Goal: Transaction & Acquisition: Purchase product/service

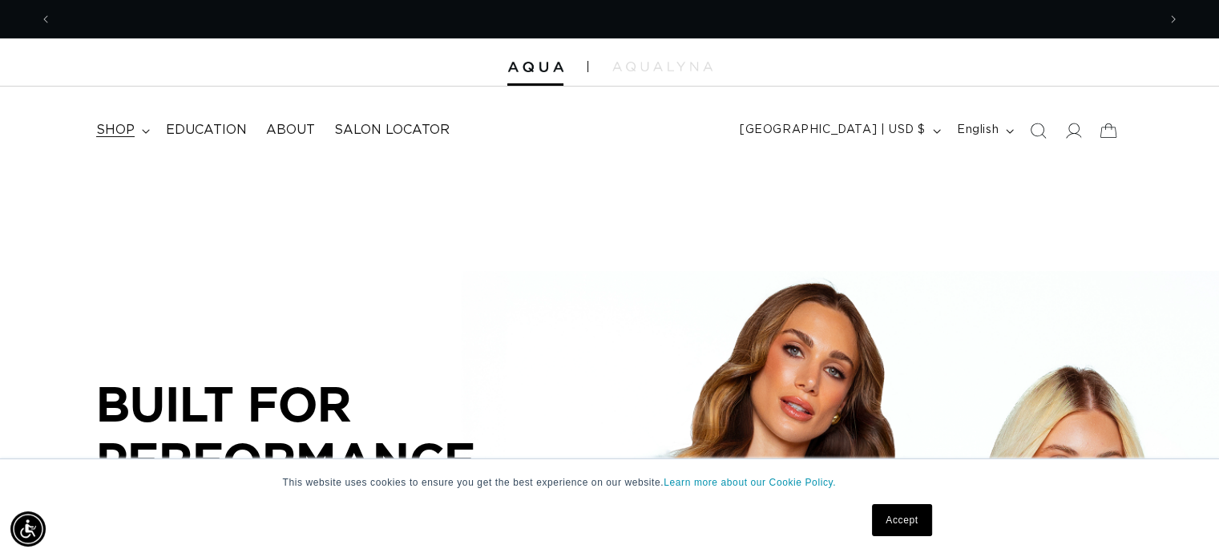
scroll to position [0, 1054]
click at [96, 122] on span "shop" at bounding box center [115, 130] width 38 height 17
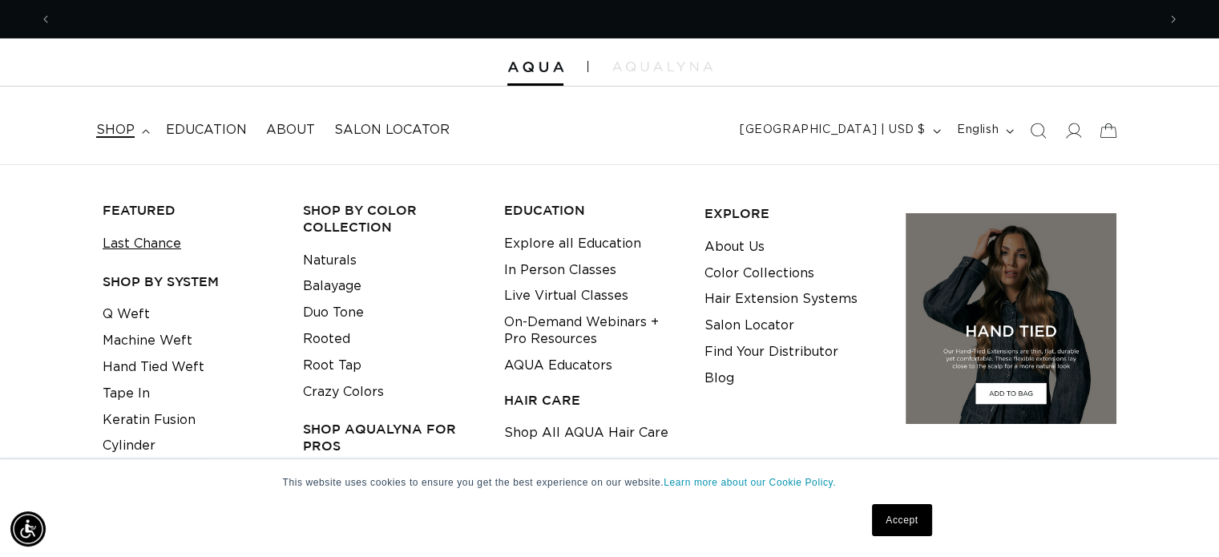
click at [125, 231] on link "Last Chance" at bounding box center [142, 244] width 79 height 26
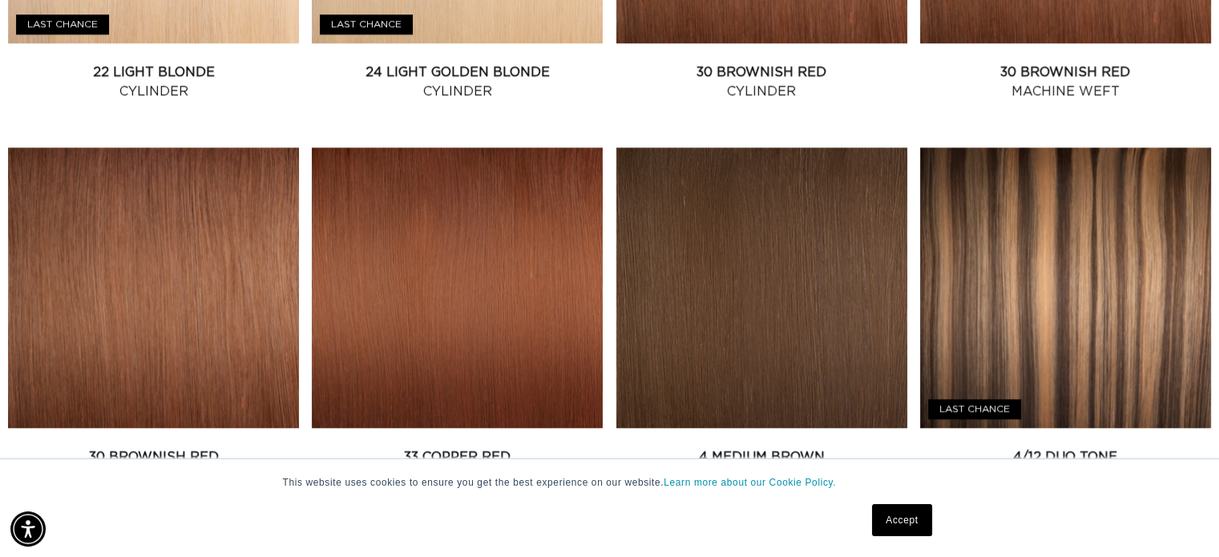
scroll to position [1283, 0]
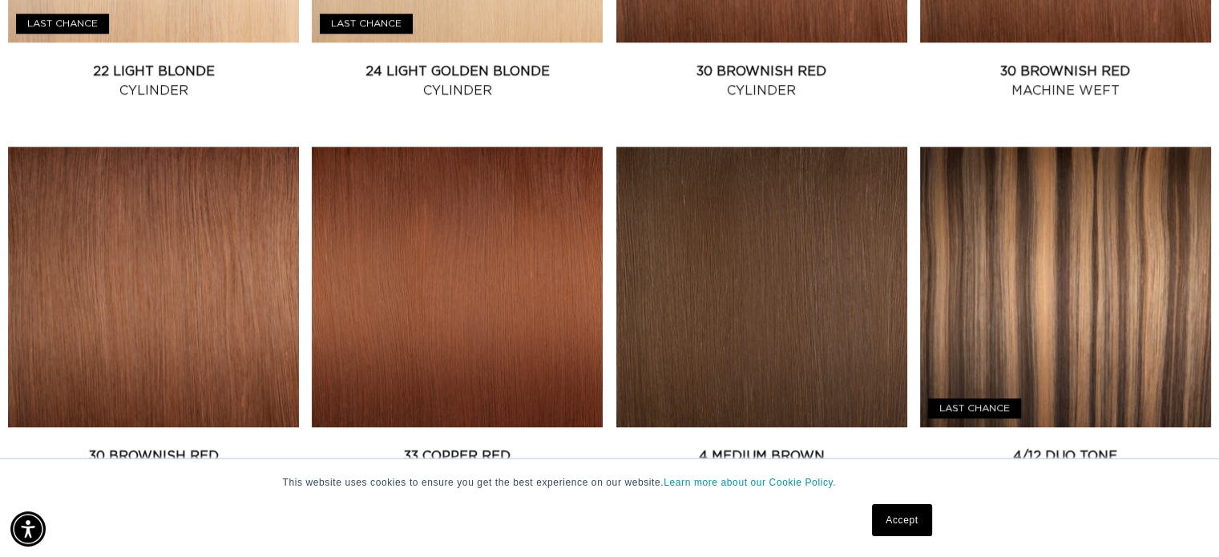
click at [1078, 447] on link "4/12 Duo Tone Cylinder" at bounding box center [1065, 466] width 291 height 38
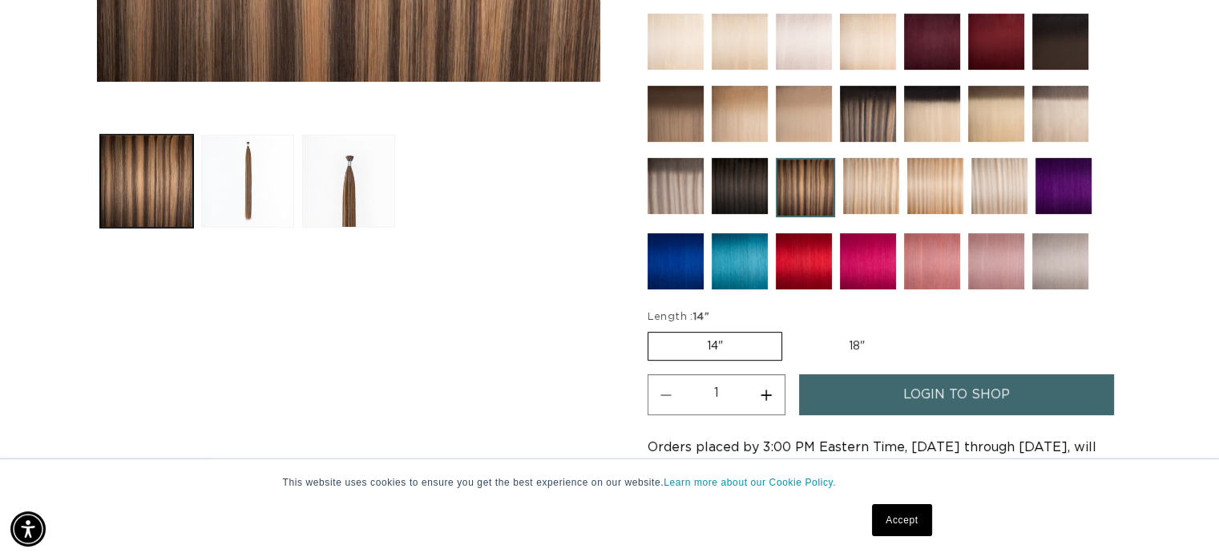
scroll to position [0, 2109]
click at [357, 181] on button "Load image 3 in gallery view" at bounding box center [348, 181] width 93 height 93
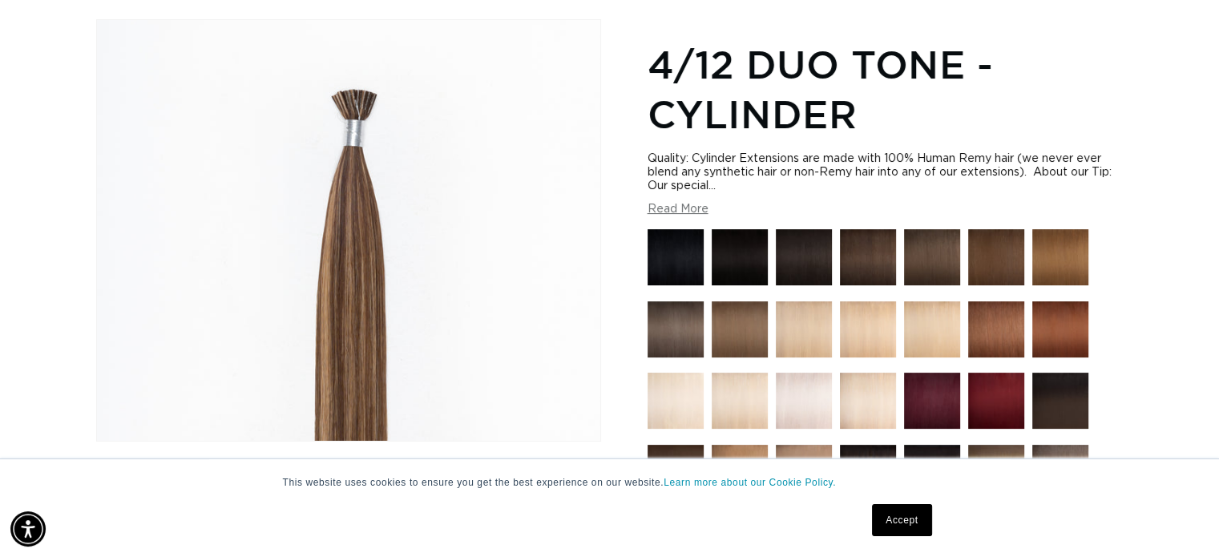
scroll to position [0, 0]
click at [815, 517] on img at bounding box center [805, 546] width 59 height 59
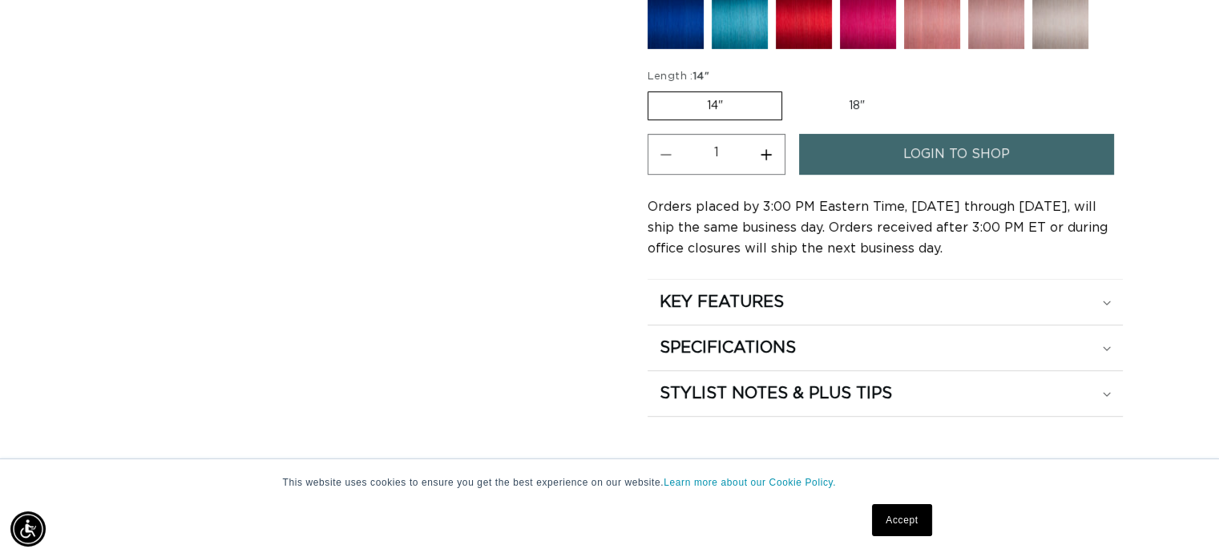
scroll to position [0, 1054]
click at [904, 134] on span "login to shop" at bounding box center [957, 154] width 107 height 41
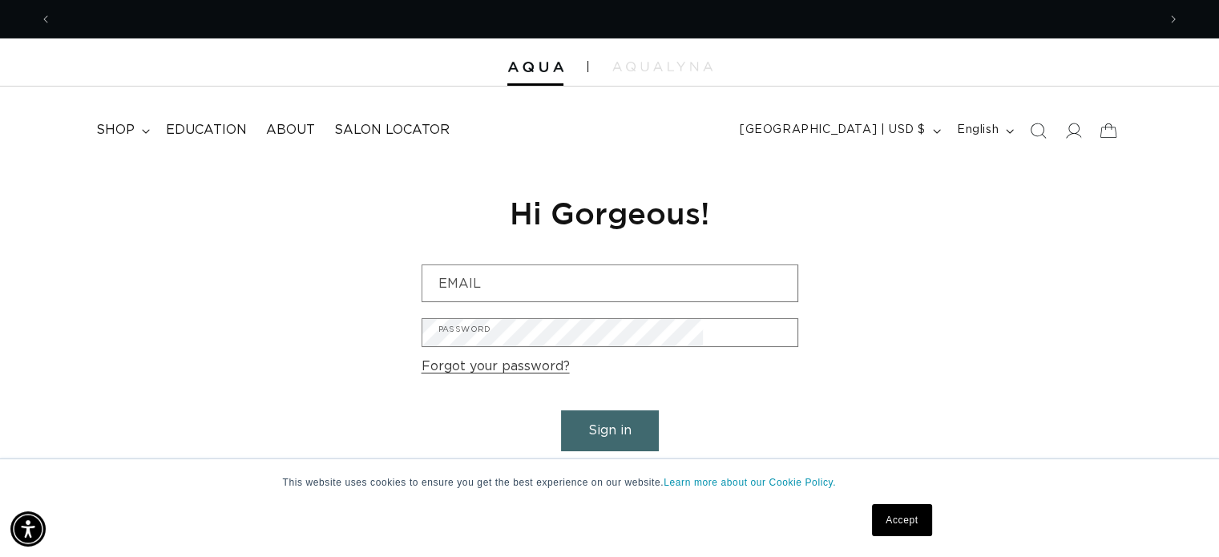
scroll to position [0, 1054]
click at [604, 463] on link "Are you a Salon Professional? Request a PRO Account" at bounding box center [610, 474] width 375 height 23
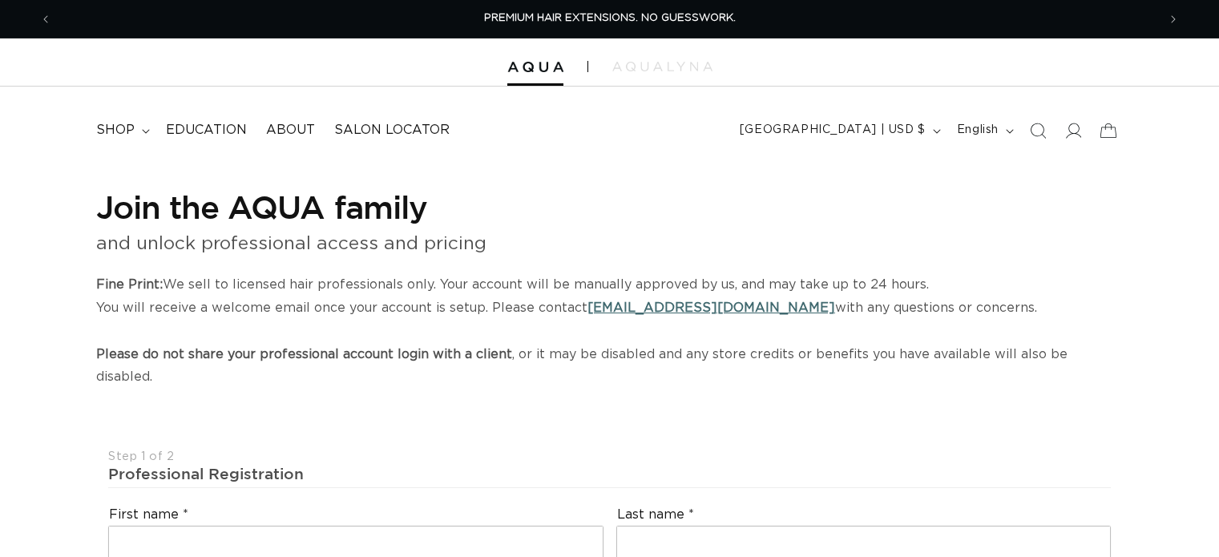
select select "US"
select select "[GEOGRAPHIC_DATA]"
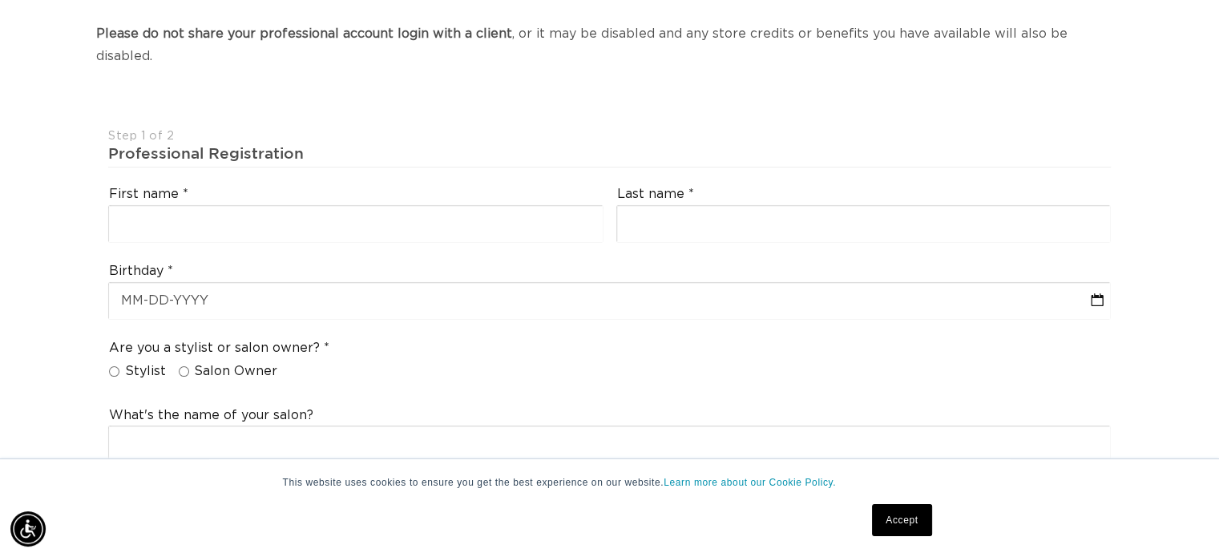
scroll to position [0, 1054]
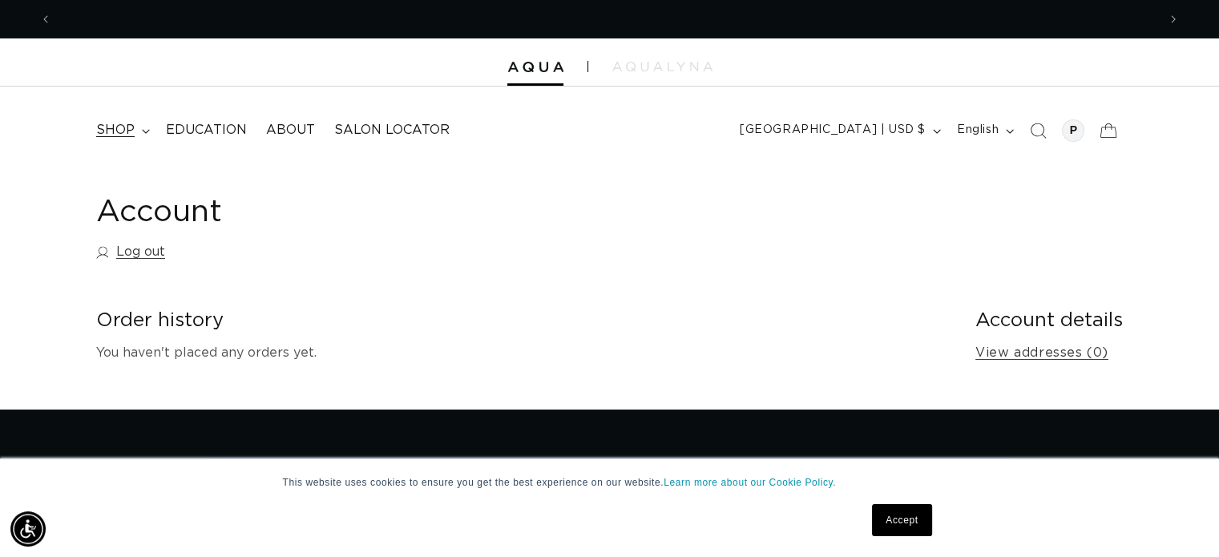
scroll to position [0, 2109]
click at [101, 115] on summary "shop" at bounding box center [122, 130] width 70 height 36
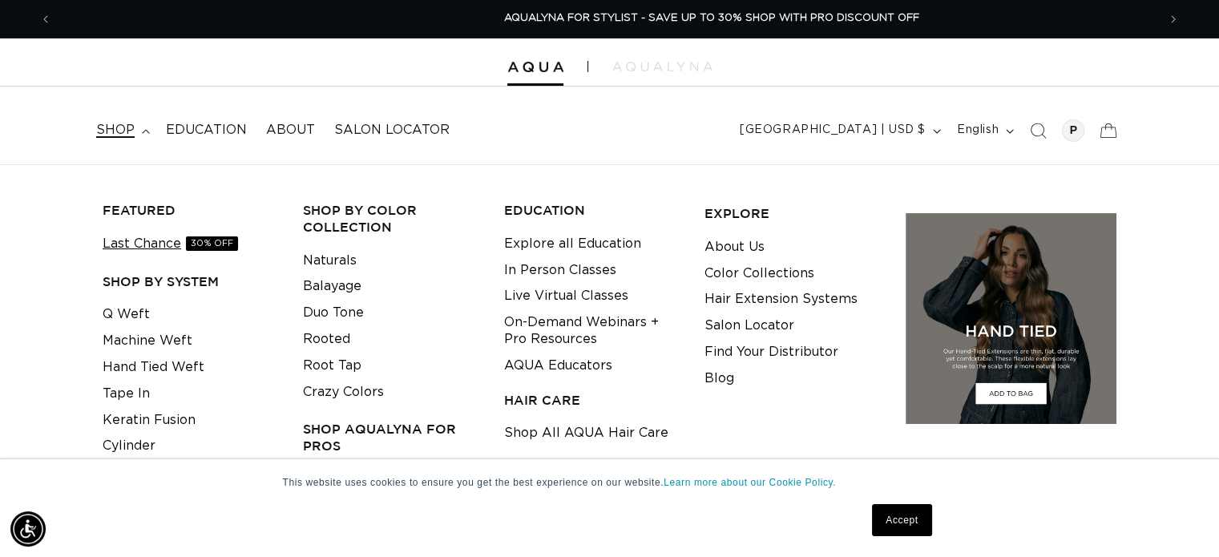
click at [107, 231] on link "Last Chance 30% OFF" at bounding box center [170, 244] width 135 height 26
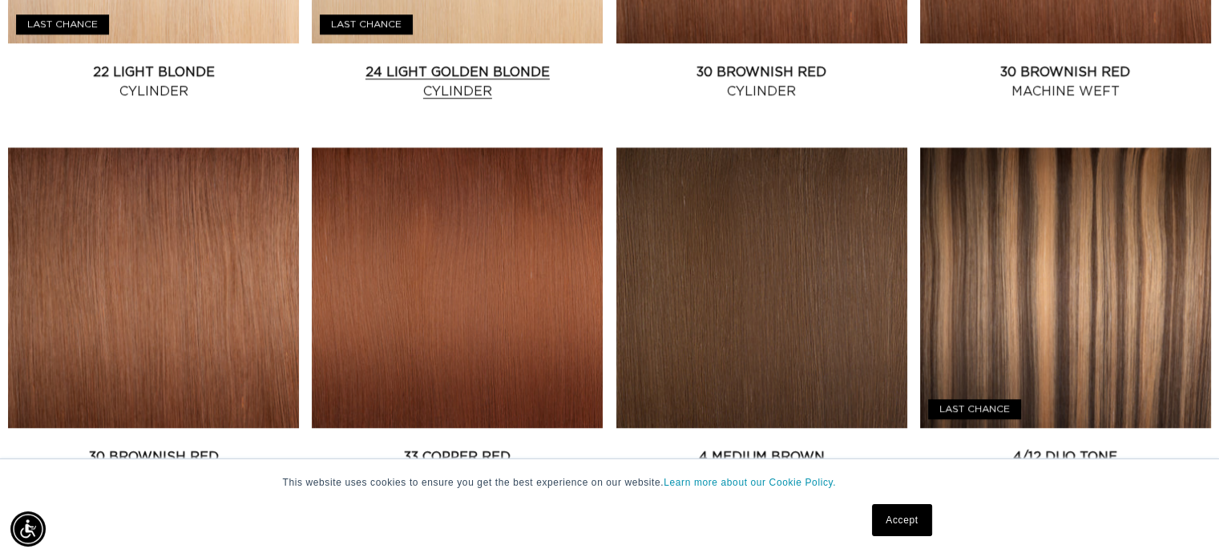
scroll to position [1283, 0]
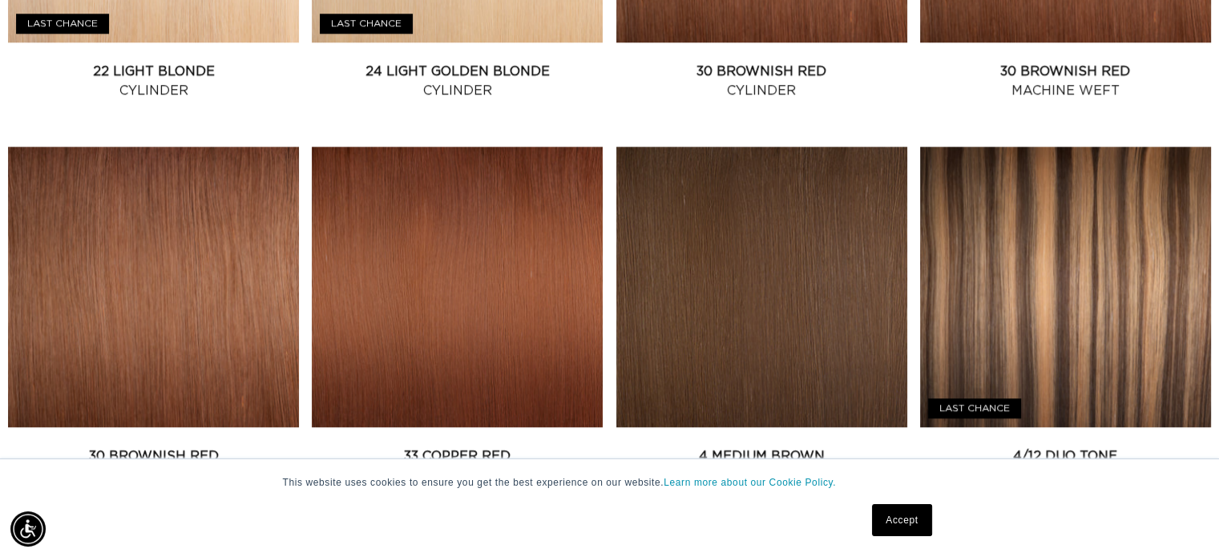
click at [1076, 447] on link "4/12 Duo Tone Cylinder" at bounding box center [1065, 466] width 291 height 38
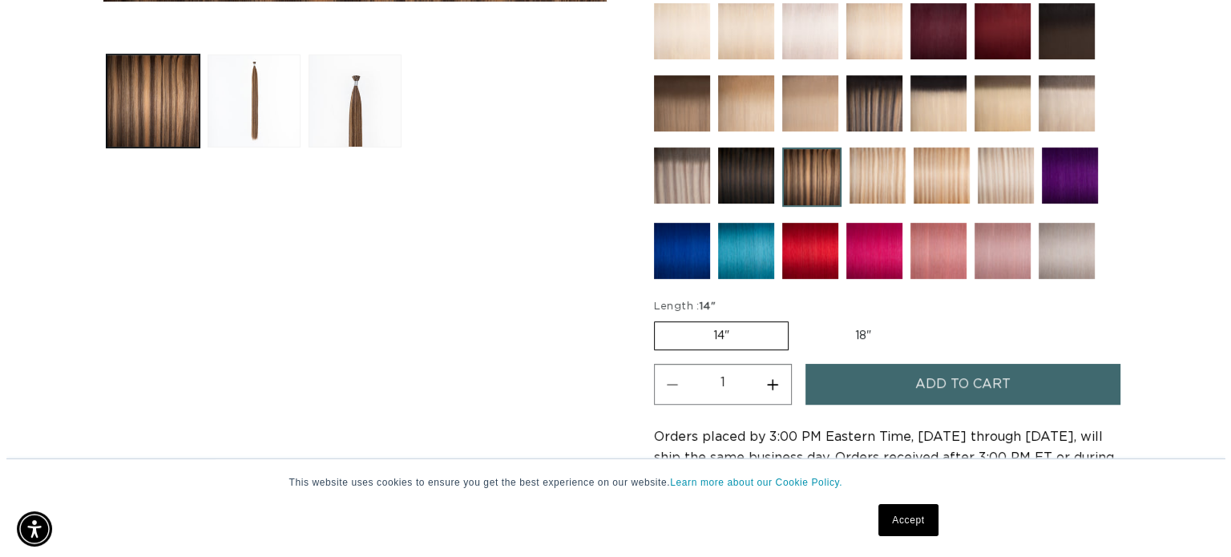
scroll to position [0, 1054]
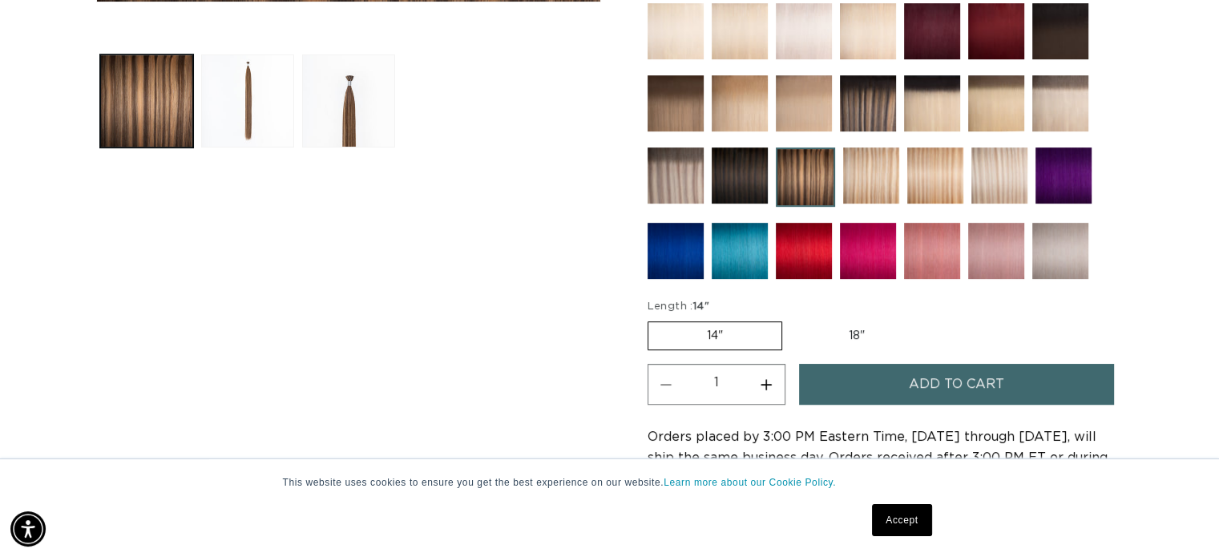
drag, startPoint x: 802, startPoint y: 221, endPoint x: 811, endPoint y: 237, distance: 18.7
click at [803, 322] on label "18" Variant sold out or unavailable" at bounding box center [856, 335] width 133 height 27
click at [791, 318] on input "18" Variant sold out or unavailable" at bounding box center [790, 318] width 1 height 1
radio input "true"
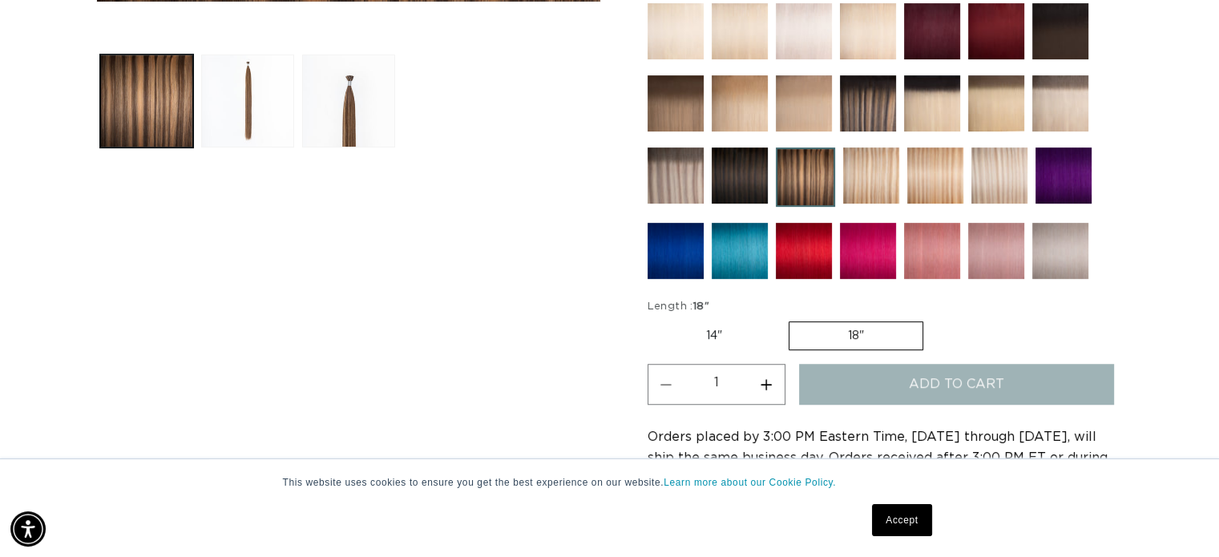
click at [840, 364] on button "Add to cart" at bounding box center [957, 384] width 316 height 41
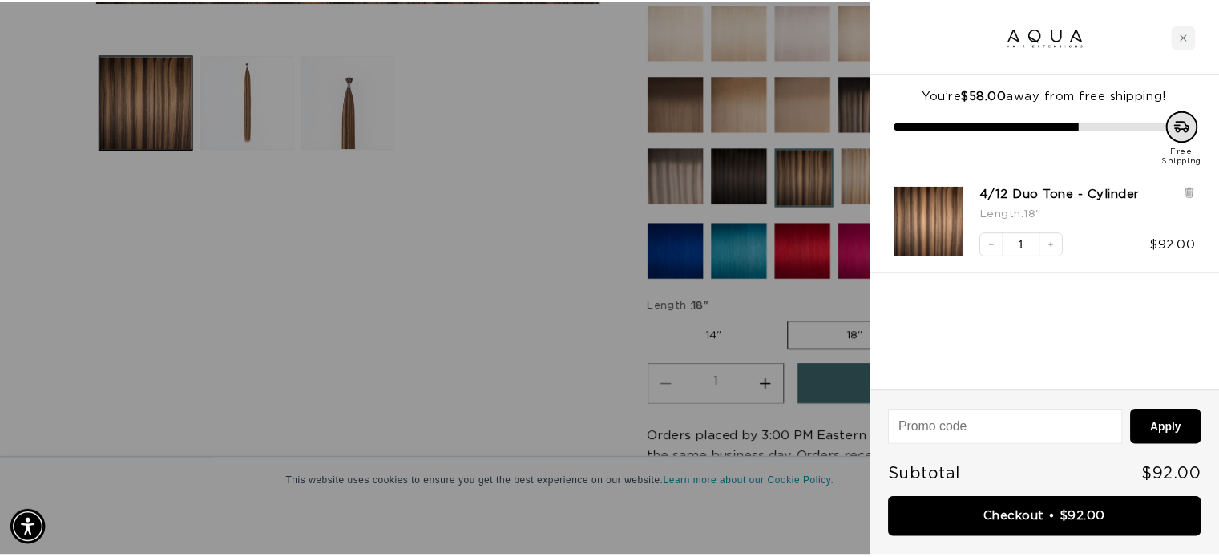
scroll to position [0, 1054]
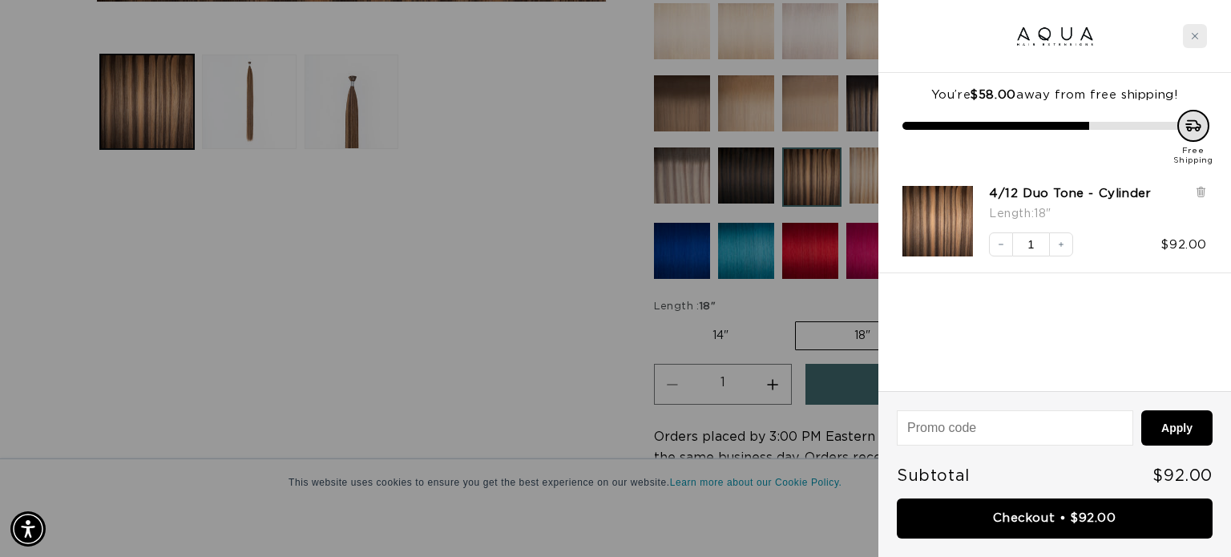
click at [1199, 34] on div "Close cart" at bounding box center [1195, 36] width 24 height 24
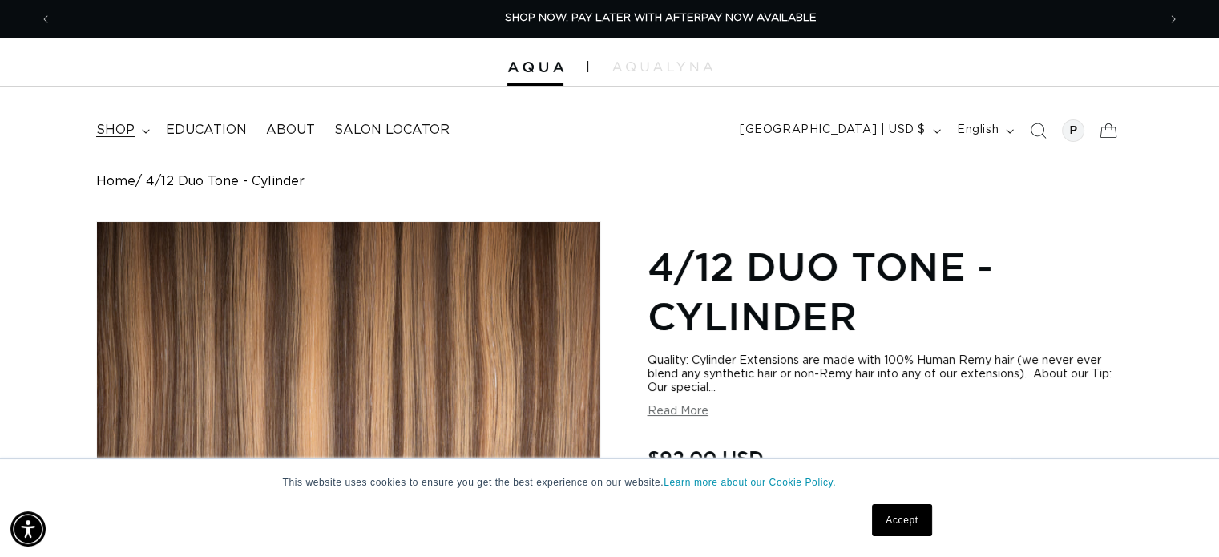
click at [96, 122] on span "shop" at bounding box center [115, 130] width 38 height 17
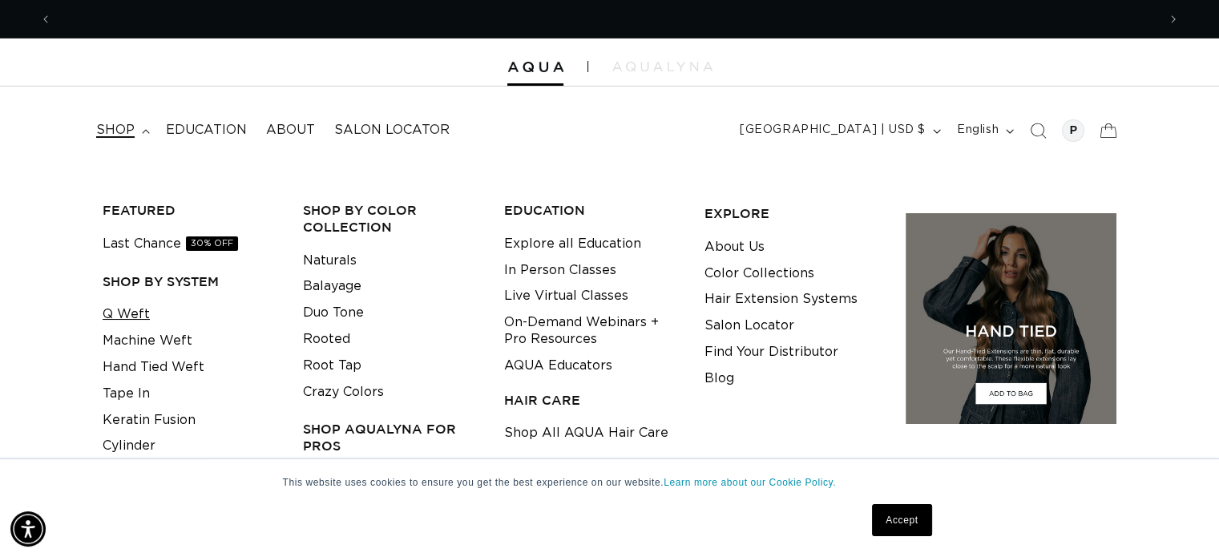
scroll to position [0, 0]
click at [109, 301] on link "Q Weft" at bounding box center [126, 314] width 47 height 26
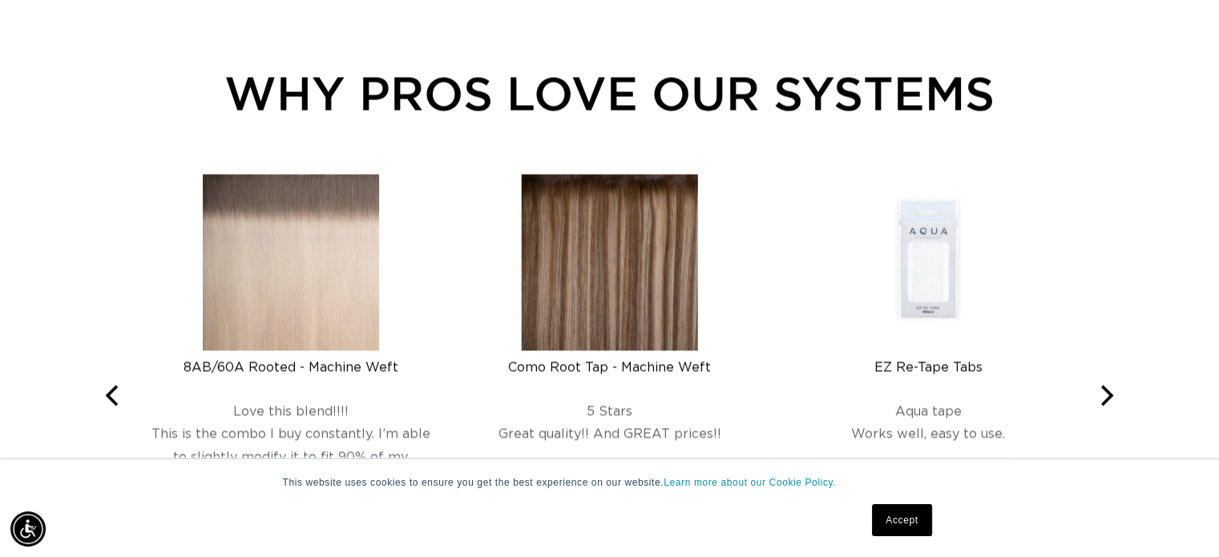
scroll to position [2726, 0]
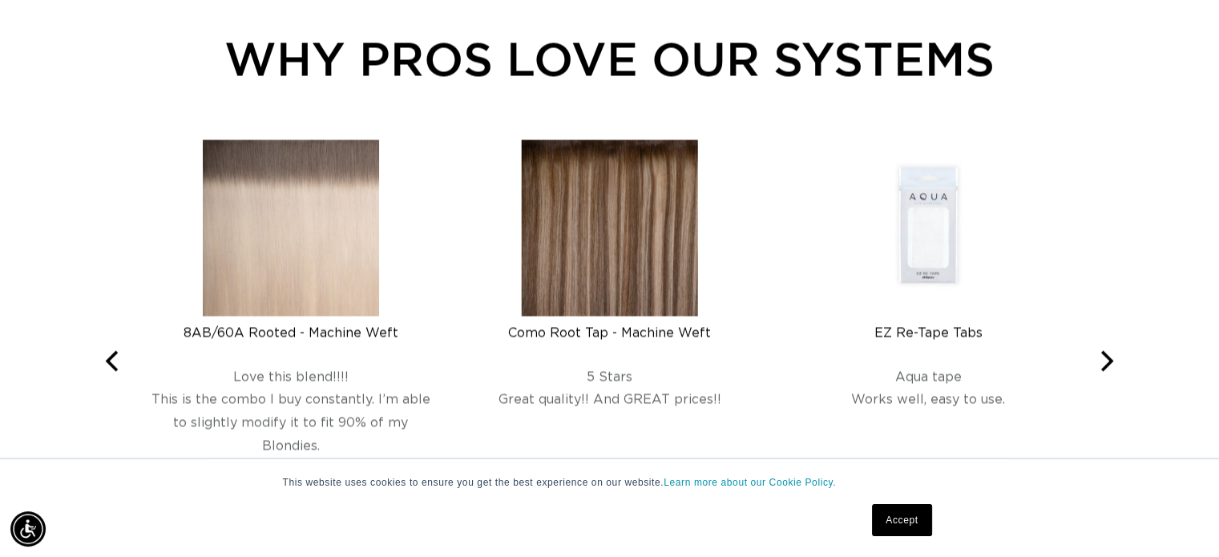
click at [625, 139] on img at bounding box center [609, 227] width 176 height 176
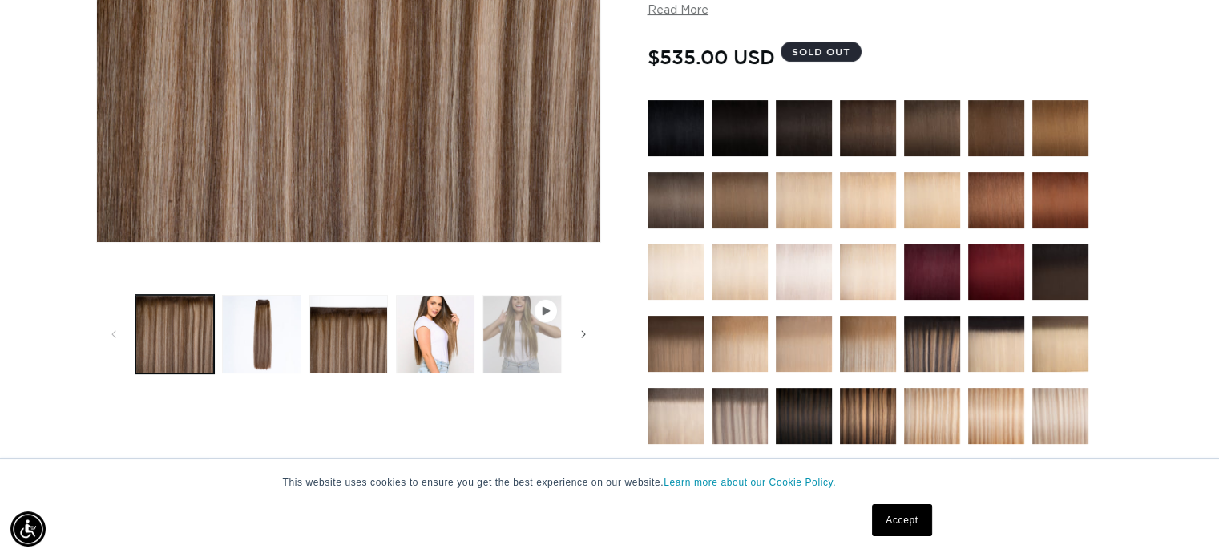
scroll to position [0, 2109]
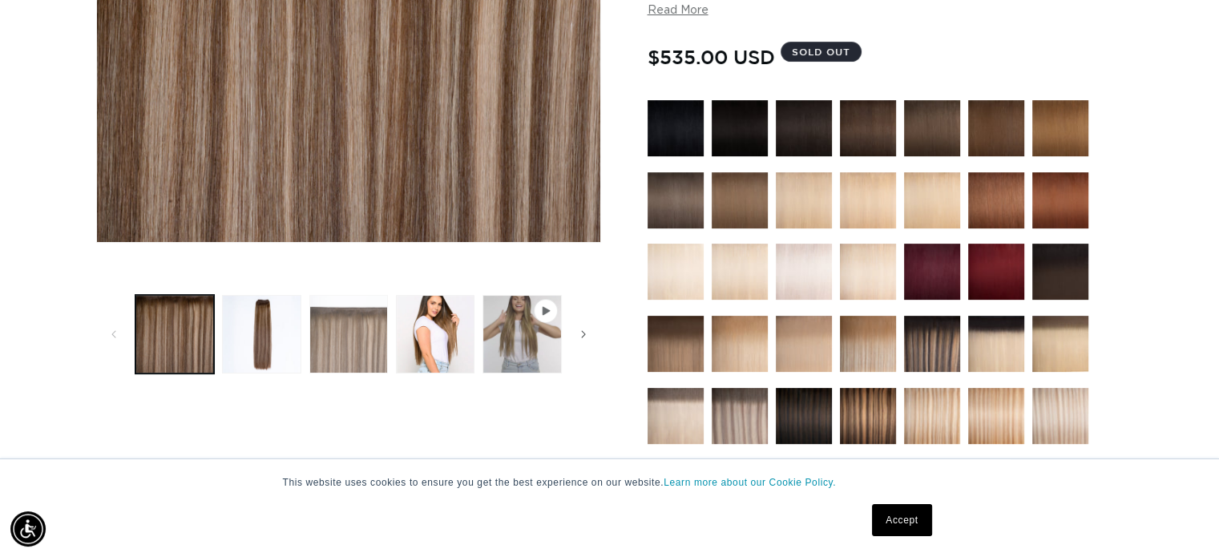
click at [358, 307] on button "Load image 3 in gallery view" at bounding box center [348, 334] width 79 height 79
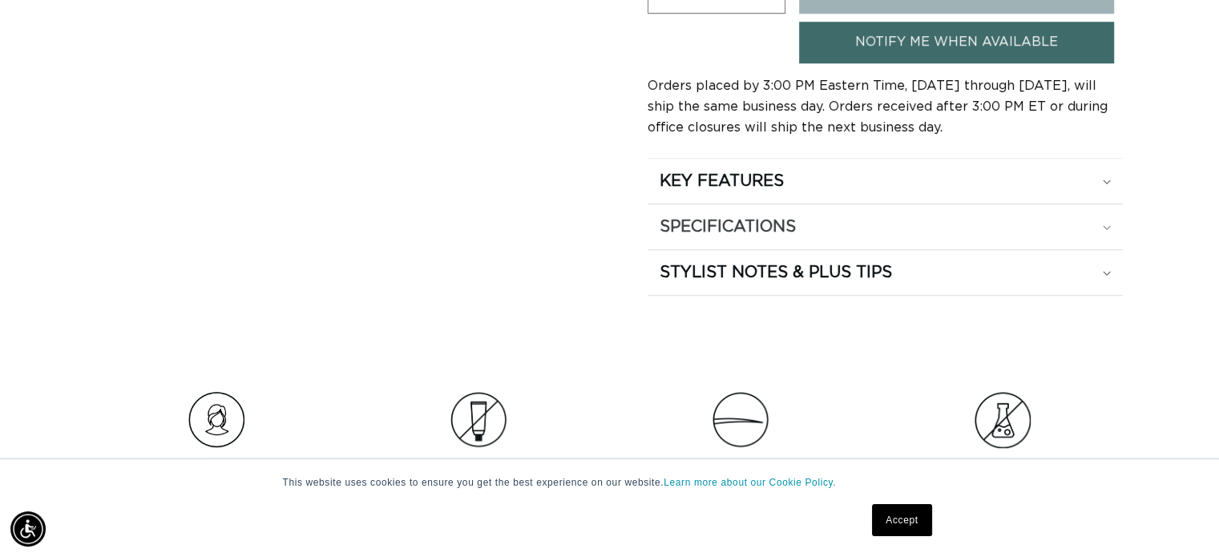
scroll to position [1004, 0]
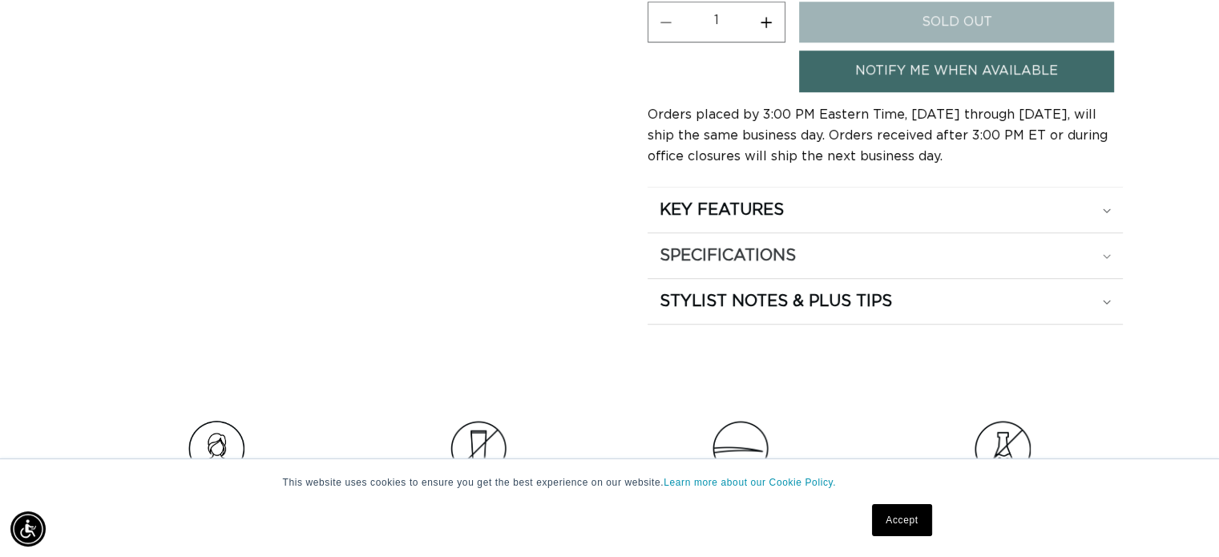
click at [738, 245] on h2 "SPECIFICATIONS" at bounding box center [728, 255] width 136 height 21
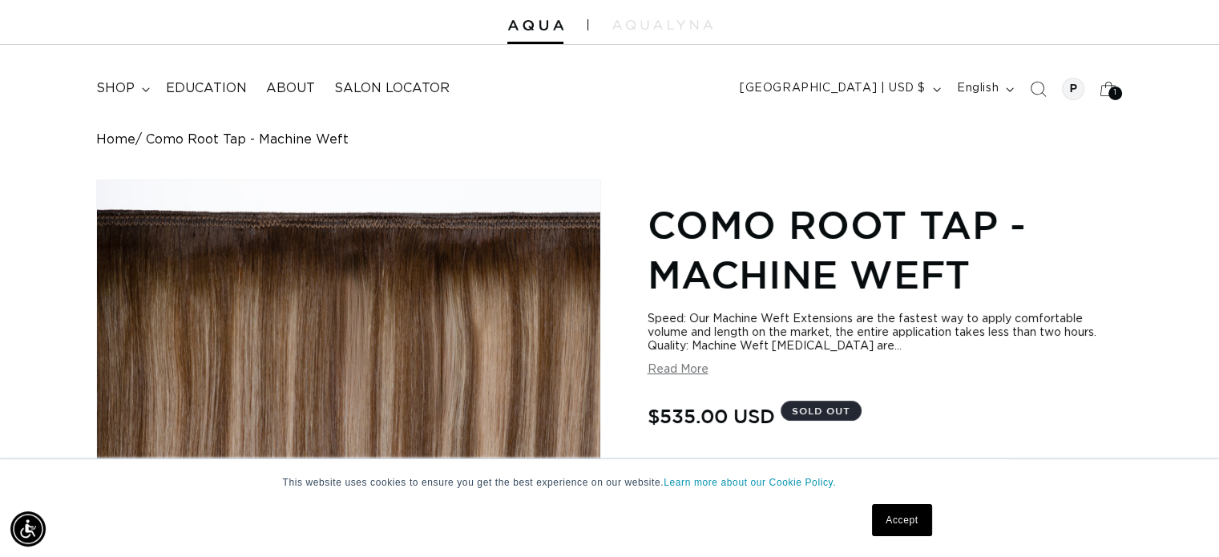
scroll to position [0, 0]
